Goal: Task Accomplishment & Management: Manage account settings

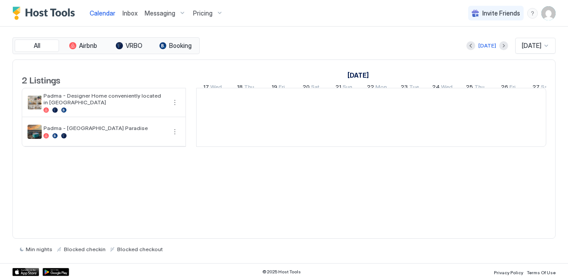
scroll to position [0, 493]
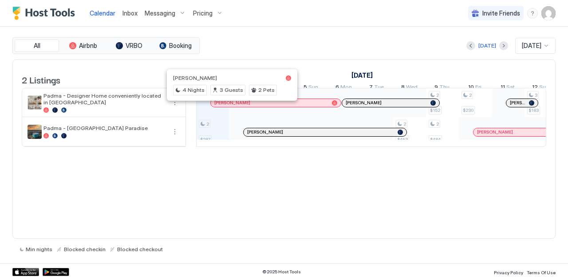
click at [228, 106] on div at bounding box center [228, 102] width 7 height 7
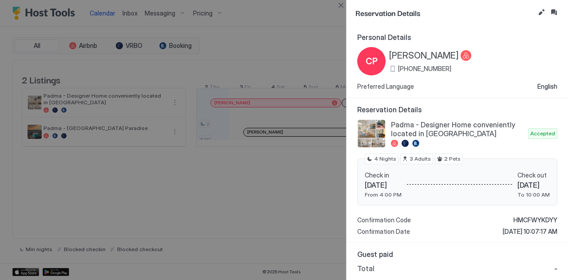
scroll to position [37, 0]
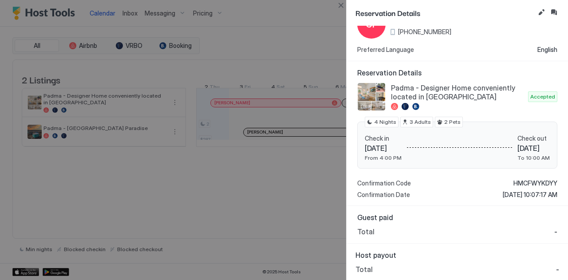
click at [125, 8] on div at bounding box center [284, 140] width 568 height 280
drag, startPoint x: 125, startPoint y: 8, endPoint x: 125, endPoint y: 18, distance: 9.8
click at [125, 18] on div at bounding box center [284, 140] width 568 height 280
click at [341, 7] on button "Close" at bounding box center [340, 5] width 11 height 11
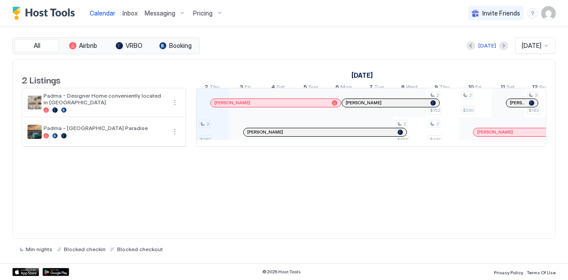
click at [128, 12] on span "Inbox" at bounding box center [129, 13] width 15 height 8
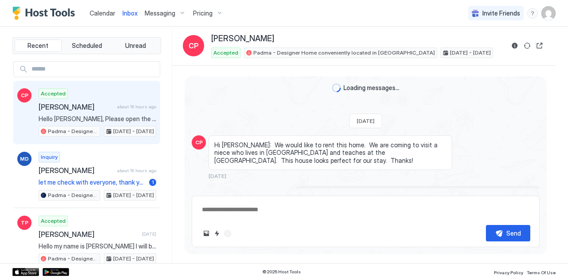
scroll to position [832, 0]
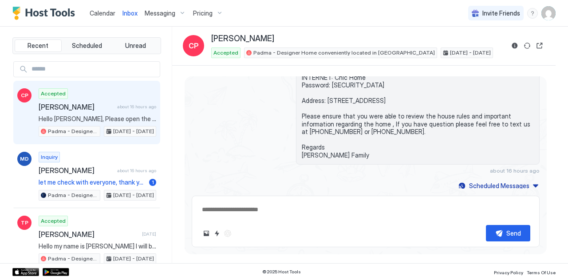
click at [53, 104] on span "[PERSON_NAME]" at bounding box center [76, 106] width 75 height 9
click at [67, 106] on span "[PERSON_NAME]" at bounding box center [76, 106] width 75 height 9
click at [106, 7] on div "Calendar" at bounding box center [102, 13] width 33 height 16
click at [98, 11] on span "Calendar" at bounding box center [103, 13] width 26 height 8
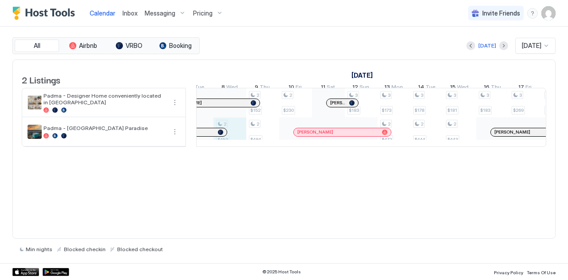
click at [232, 141] on div "2 $287 2 $453 2 $152 2 $484 2 $230 3 $183 3 $173 2 $472 3 $178 2 $444 3 $181 2 …" at bounding box center [361, 117] width 1674 height 58
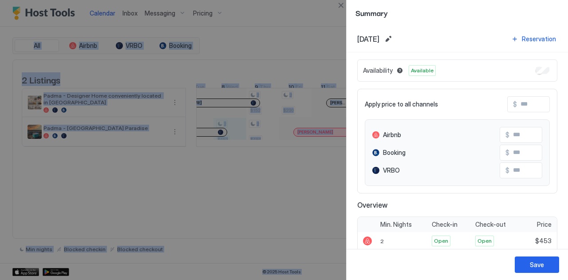
click at [268, 142] on div at bounding box center [284, 140] width 568 height 280
click at [339, 3] on button "Close" at bounding box center [340, 5] width 11 height 11
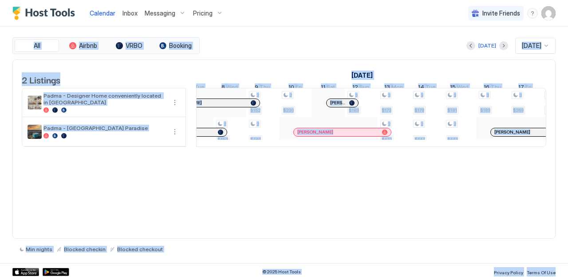
click at [96, 17] on link "Calendar" at bounding box center [103, 12] width 26 height 9
click at [309, 168] on div "2 Listings [DATE] [DATE] [DATE] 17 Wed 18 Thu 19 Fri 20 Sat 21 Sun 22 Mon 23 Tu…" at bounding box center [283, 149] width 543 height 180
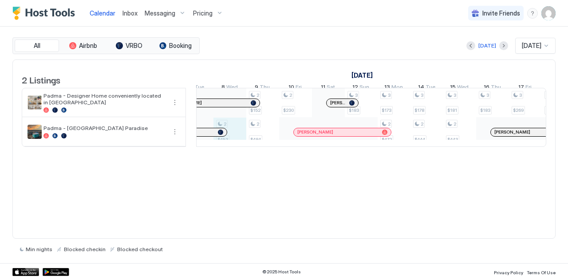
click at [235, 144] on div "2 $287 2 $453 2 $152 2 $484 2 $230 3 $183 3 $173 2 $472 3 $178 2 $444 3 $181 2 …" at bounding box center [361, 117] width 1674 height 58
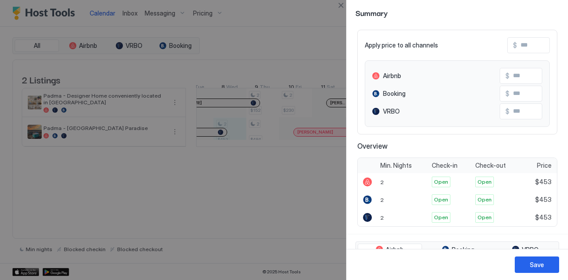
scroll to position [59, 0]
click at [389, 179] on div "2" at bounding box center [403, 182] width 51 height 18
click at [382, 180] on span "2" at bounding box center [382, 181] width 4 height 7
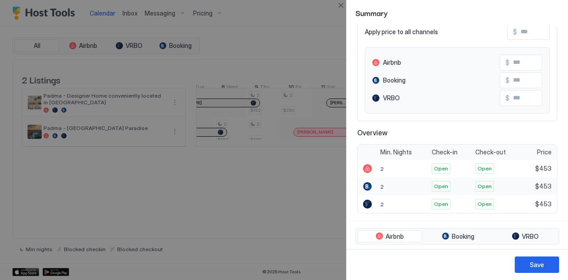
scroll to position [73, 0]
click at [390, 171] on div "2" at bounding box center [403, 168] width 51 height 18
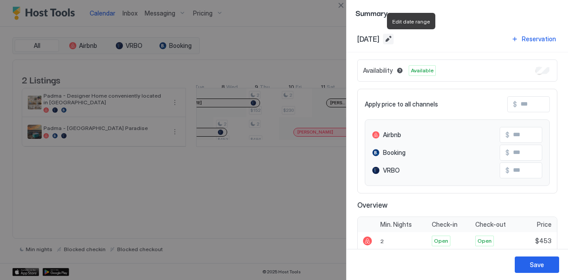
click at [394, 37] on button "Edit date range" at bounding box center [388, 39] width 11 height 11
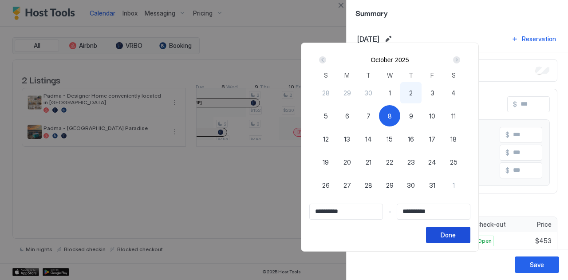
click at [470, 233] on button "Done" at bounding box center [448, 235] width 44 height 16
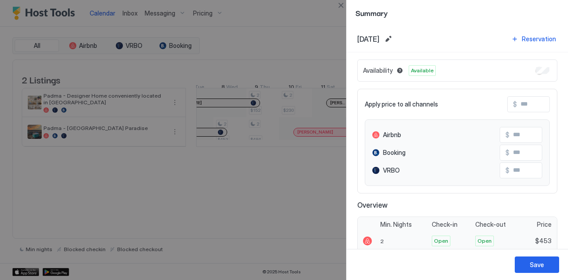
click at [398, 238] on div "2" at bounding box center [403, 241] width 51 height 18
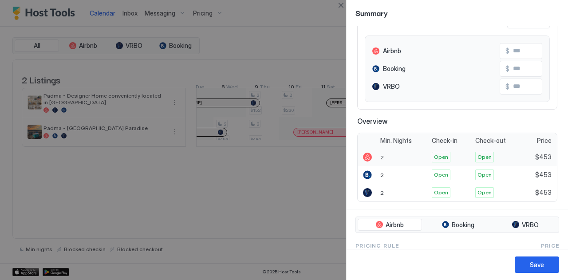
scroll to position [84, 0]
click at [382, 155] on span "2" at bounding box center [382, 157] width 4 height 7
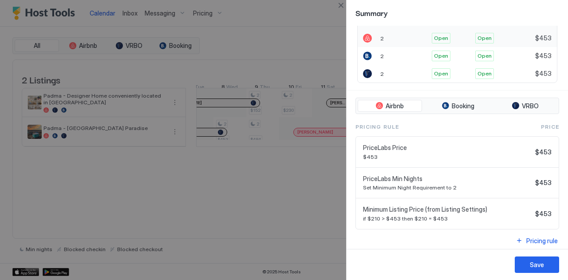
scroll to position [202, 0]
click at [384, 74] on div "2" at bounding box center [403, 75] width 51 height 18
click at [537, 258] on button "Save" at bounding box center [537, 264] width 44 height 16
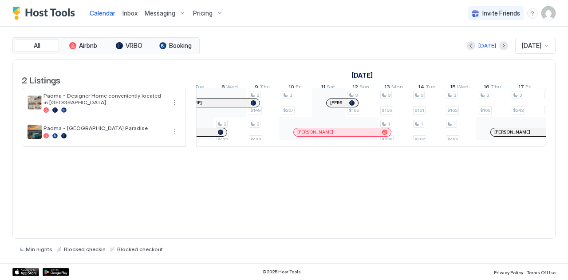
click at [208, 8] on div "Pricing" at bounding box center [207, 13] width 37 height 15
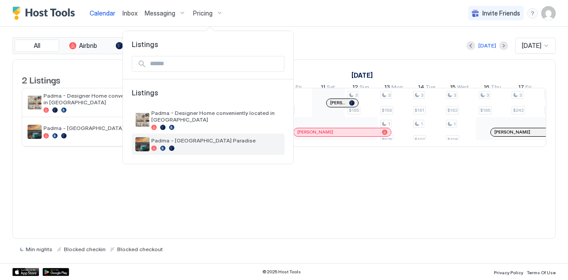
click at [158, 138] on div "Padma - [GEOGRAPHIC_DATA] Paradise" at bounding box center [216, 144] width 130 height 14
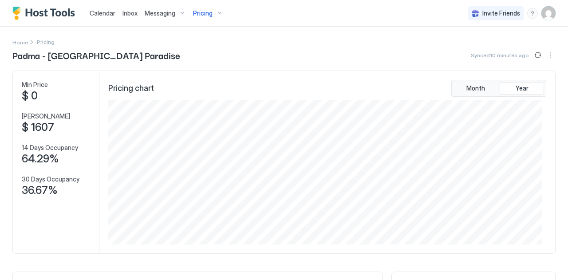
scroll to position [144, 433]
click at [532, 58] on button "Sync prices" at bounding box center [537, 55] width 11 height 11
click at [208, 17] on span "Pricing" at bounding box center [203, 13] width 20 height 8
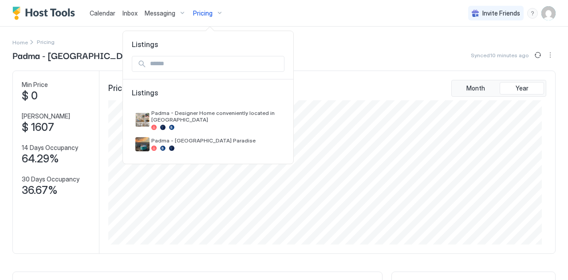
click at [17, 42] on div at bounding box center [284, 140] width 568 height 280
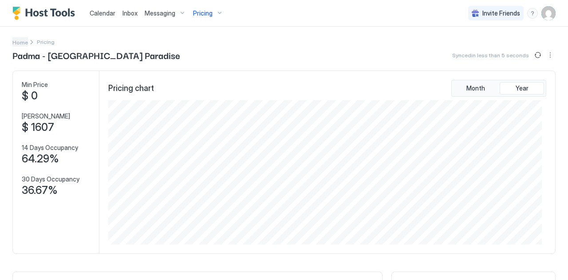
click at [20, 41] on span "Home" at bounding box center [20, 42] width 16 height 7
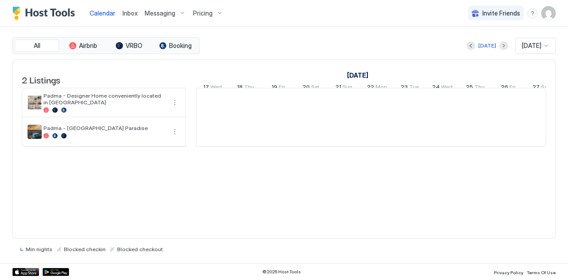
scroll to position [0, 493]
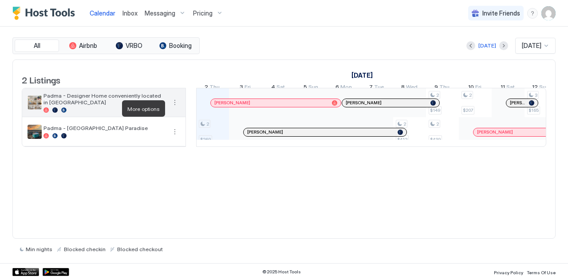
click at [174, 108] on button "More options" at bounding box center [174, 102] width 11 height 11
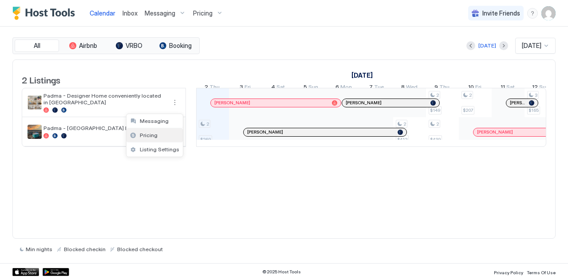
click at [149, 134] on span "Pricing" at bounding box center [149, 135] width 18 height 7
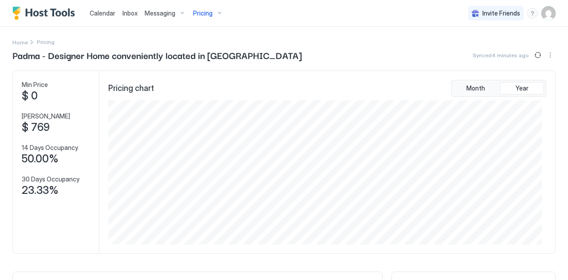
scroll to position [144, 433]
click at [533, 55] on button "Sync prices" at bounding box center [537, 55] width 11 height 11
click at [533, 55] on button "Sync prices" at bounding box center [537, 55] width 12 height 12
click at [126, 17] on link "Inbox" at bounding box center [129, 12] width 15 height 9
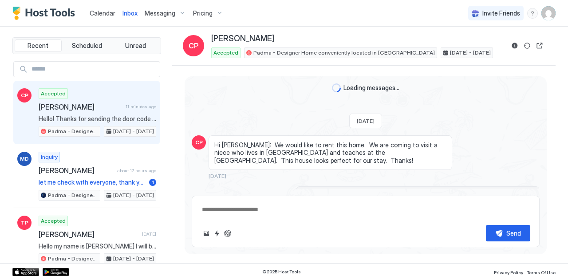
scroll to position [927, 0]
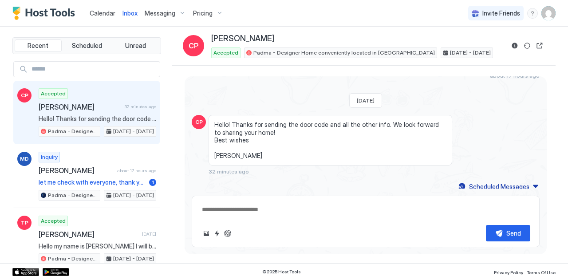
type textarea "*"
